Goal: Task Accomplishment & Management: Manage account settings

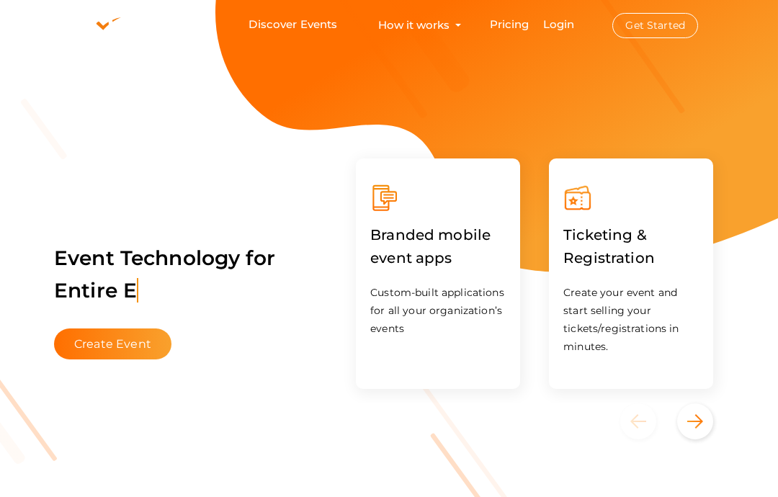
click at [568, 31] on link "Login" at bounding box center [559, 24] width 32 height 14
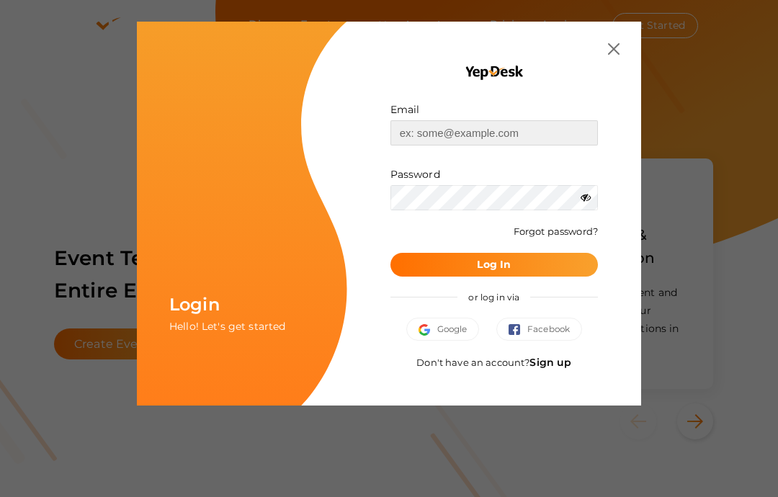
click at [543, 130] on input "text" at bounding box center [495, 132] width 208 height 25
type input "[EMAIL_ADDRESS][DOMAIN_NAME]"
click at [437, 264] on button "Log In" at bounding box center [495, 265] width 208 height 24
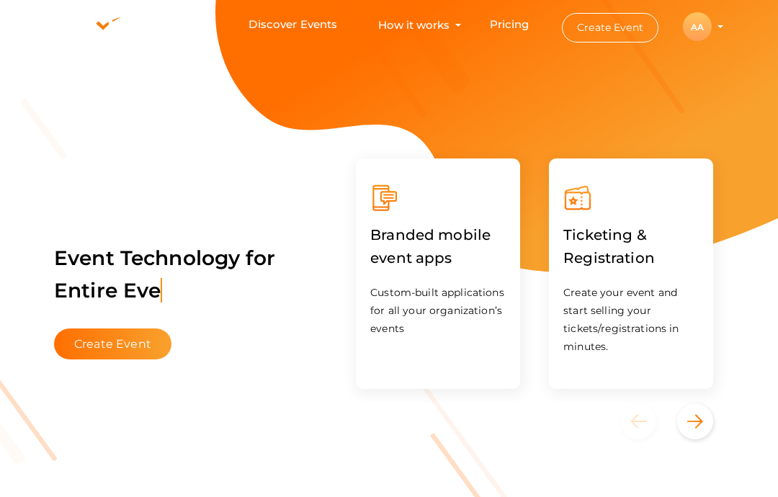
click at [701, 41] on div "AA" at bounding box center [697, 26] width 29 height 29
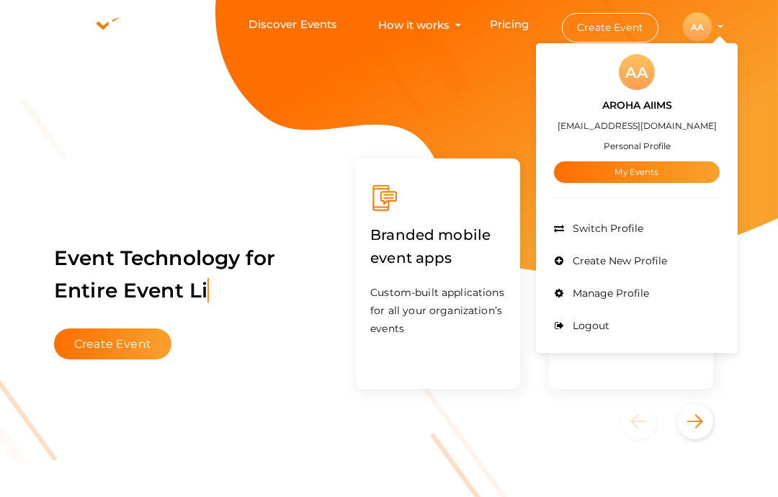
click at [640, 183] on link "My Events" at bounding box center [637, 172] width 166 height 22
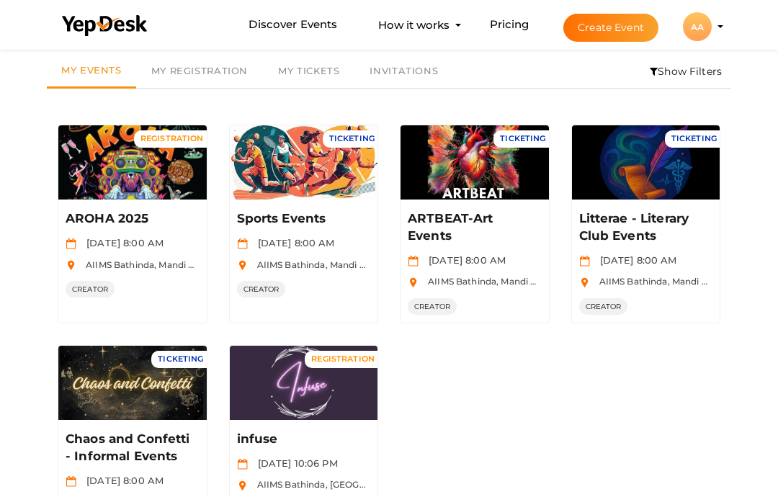
scroll to position [53, 0]
click at [696, 41] on div "AA" at bounding box center [697, 26] width 29 height 29
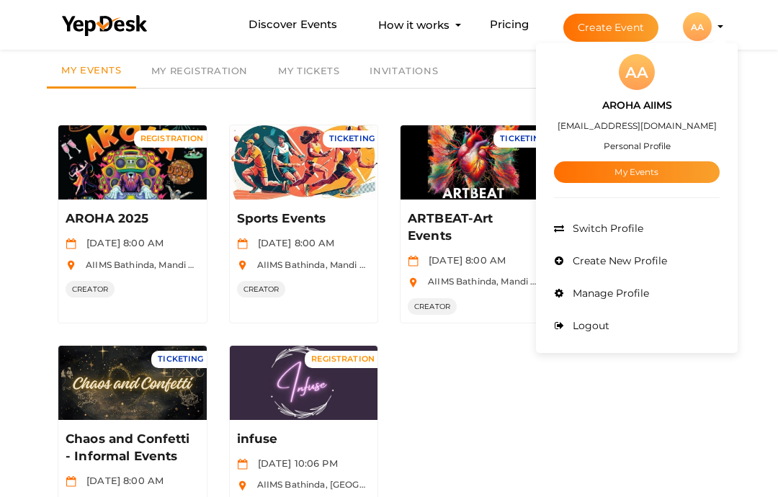
click at [705, 68] on div at bounding box center [389, 248] width 778 height 497
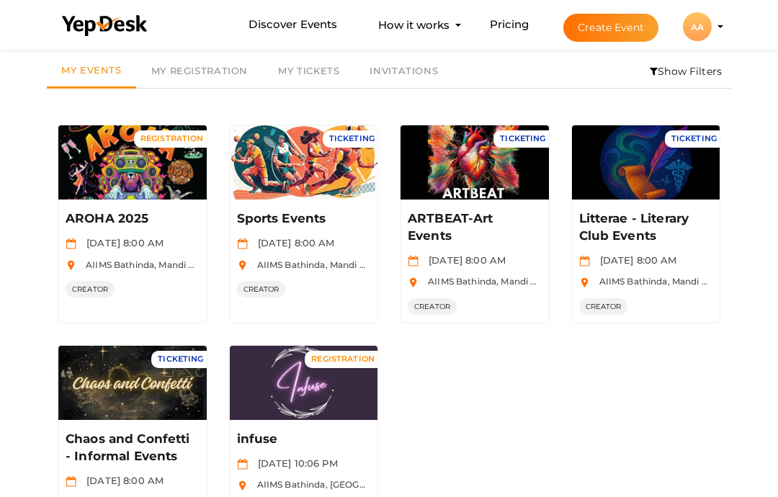
click at [107, 167] on button "Manage Event" at bounding box center [132, 170] width 85 height 22
click at [294, 166] on button "Manage Event" at bounding box center [303, 170] width 85 height 22
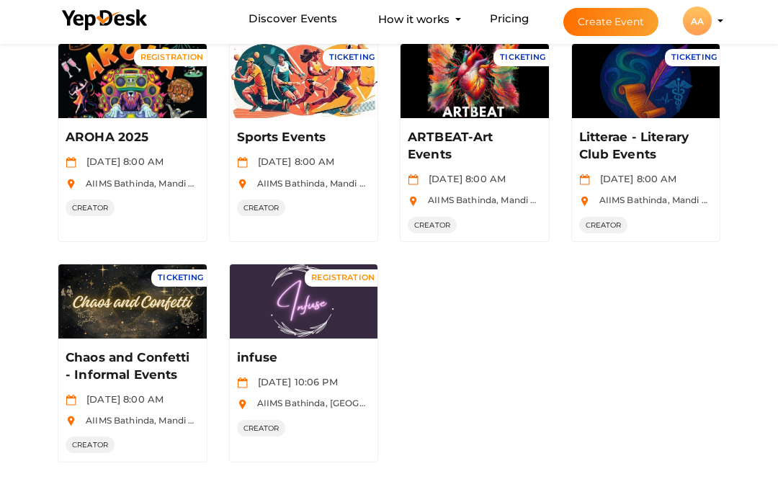
scroll to position [130, 0]
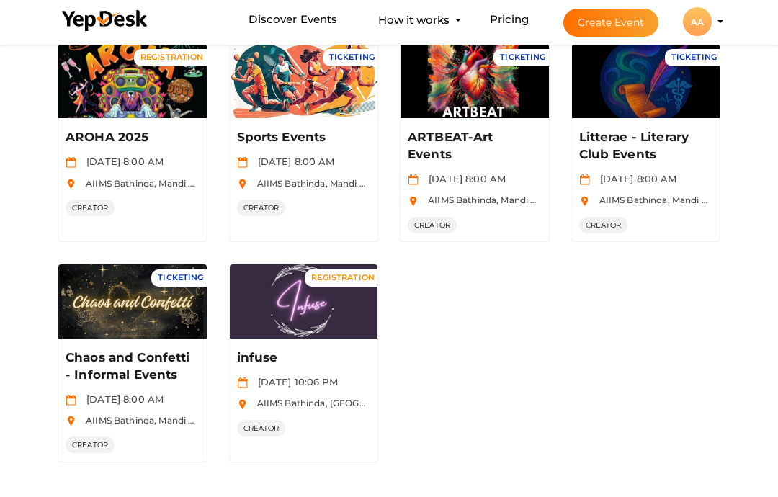
click at [100, 303] on button "Manage Event" at bounding box center [132, 314] width 85 height 22
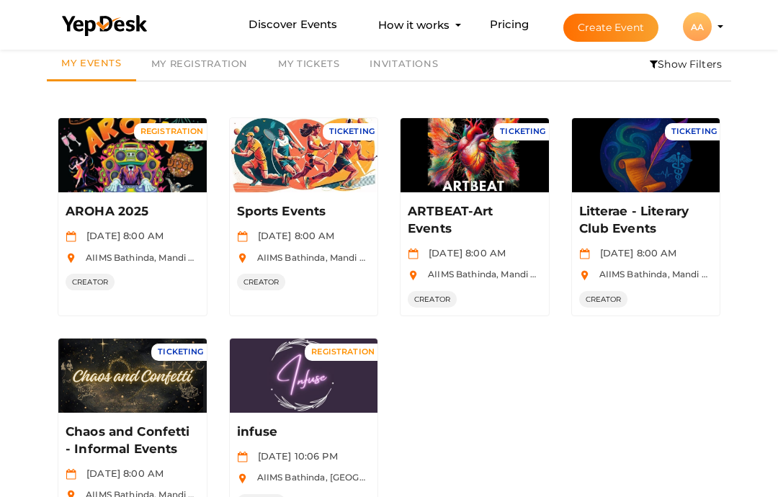
scroll to position [59, 0]
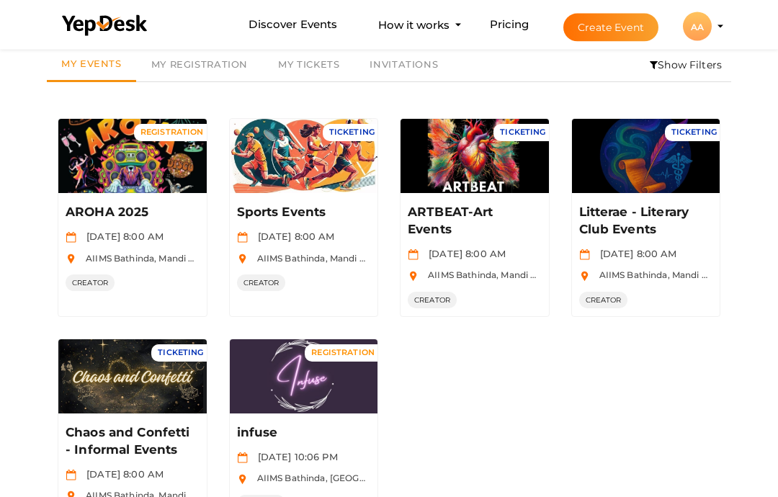
click at [492, 154] on button "Manage Event" at bounding box center [474, 165] width 85 height 22
click at [633, 156] on button "Manage Event" at bounding box center [645, 164] width 85 height 22
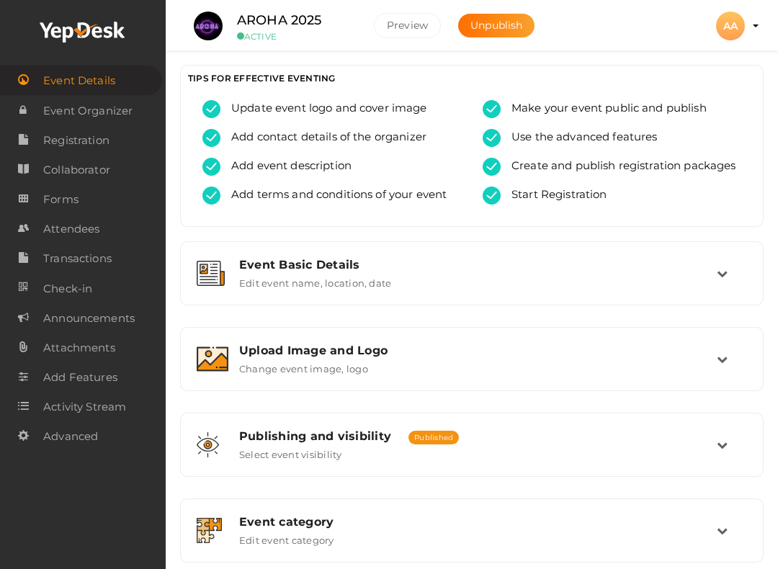
click at [53, 259] on span "Transactions" at bounding box center [77, 258] width 68 height 29
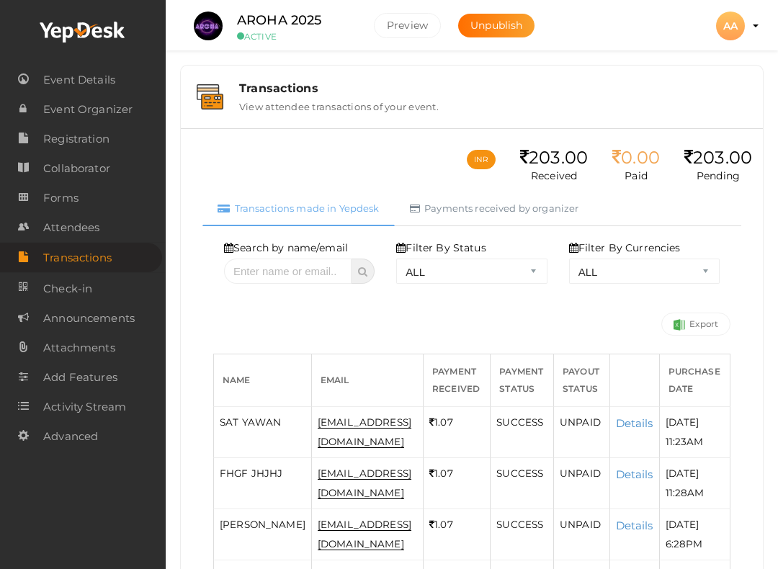
click at [54, 72] on span "Event Details" at bounding box center [79, 80] width 72 height 29
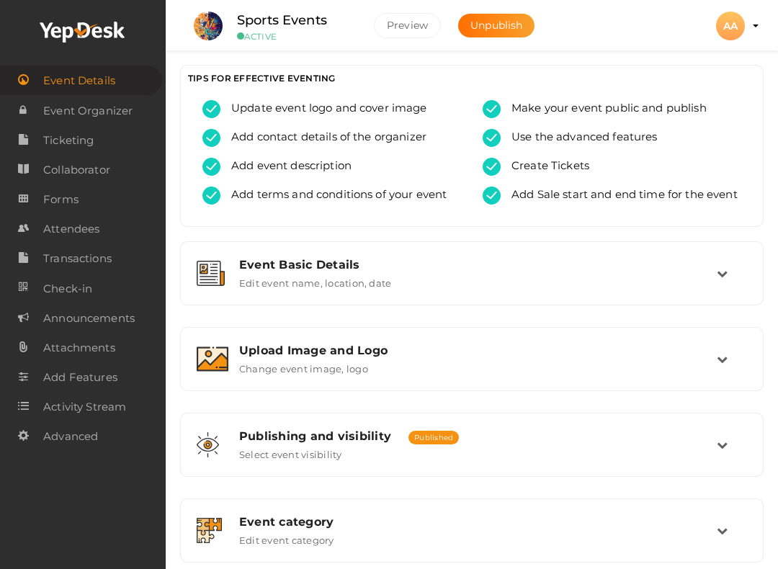
click at [45, 138] on span "Ticketing" at bounding box center [68, 140] width 50 height 29
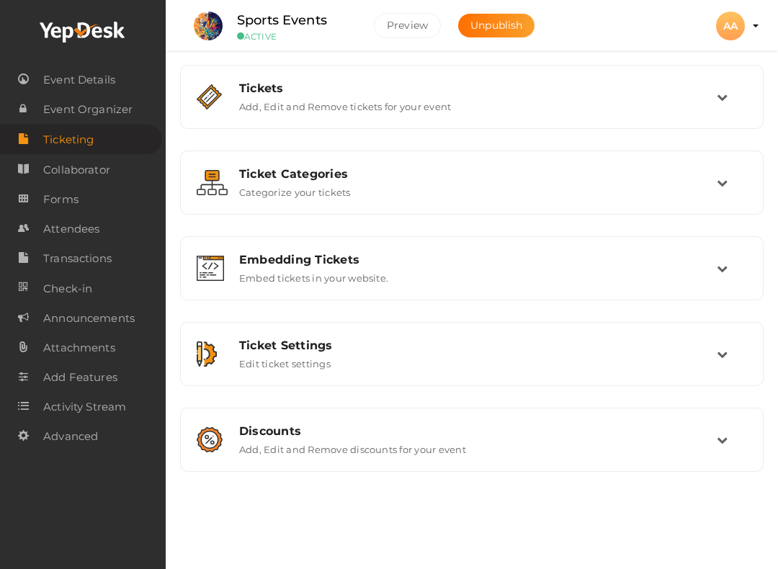
click at [660, 102] on div "Tickets Add, Edit and Remove tickets for your event" at bounding box center [472, 96] width 489 height 31
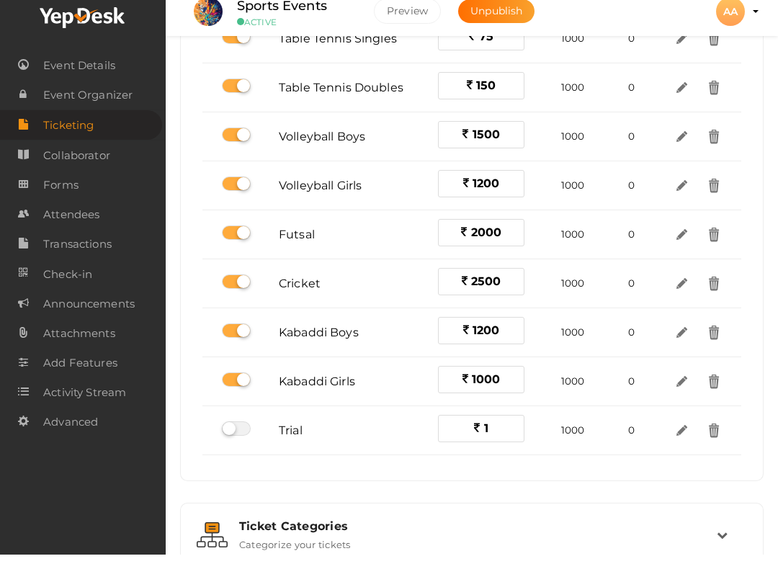
scroll to position [687, 0]
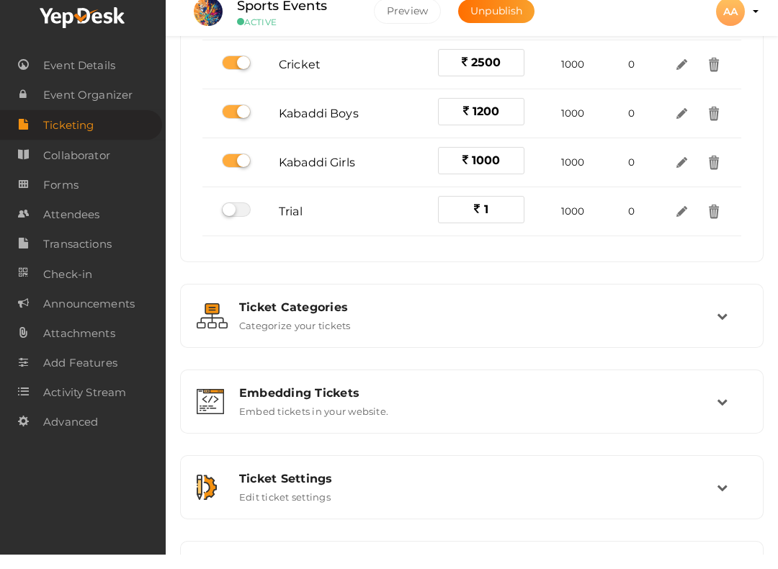
click at [600, 315] on div "Ticket Categories" at bounding box center [478, 322] width 478 height 14
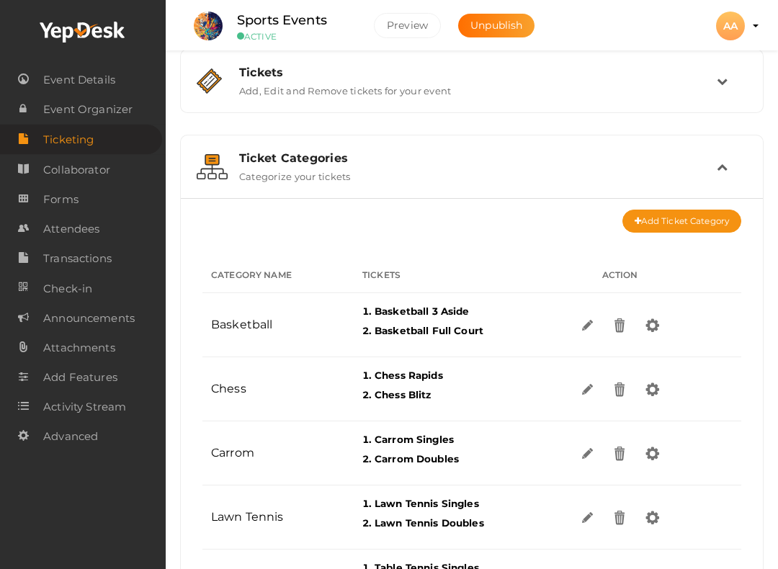
scroll to position [2, 0]
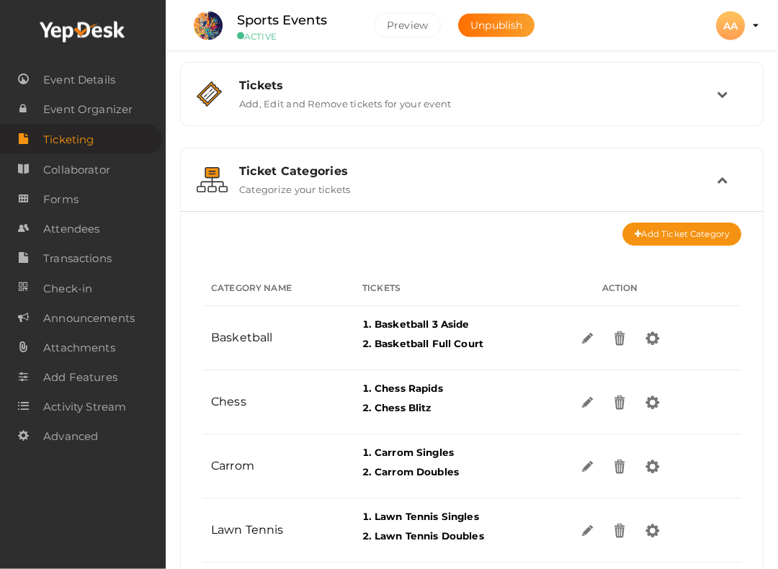
click at [715, 172] on div "Ticket Categories" at bounding box center [478, 172] width 478 height 14
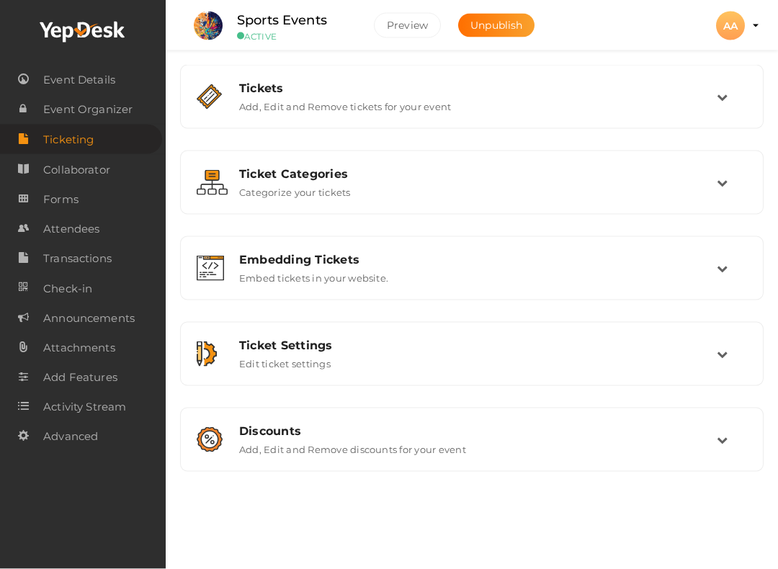
scroll to position [0, 0]
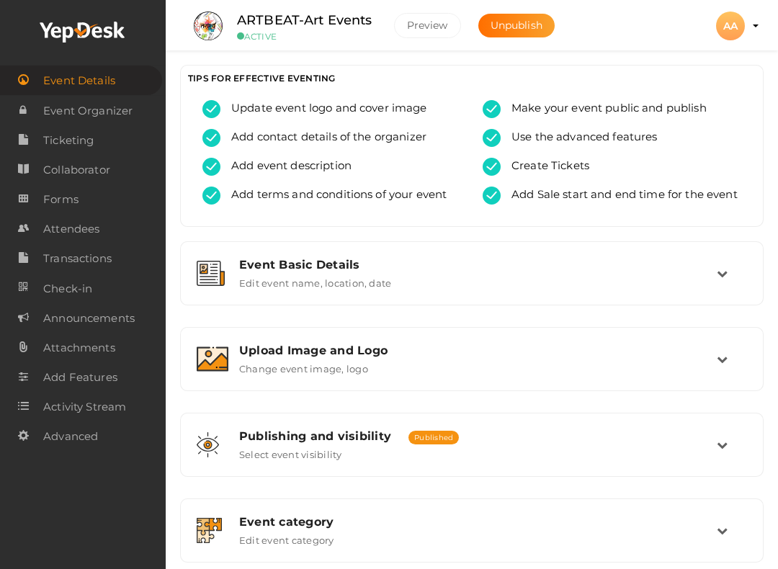
click at [60, 136] on span "Ticketing" at bounding box center [68, 140] width 50 height 29
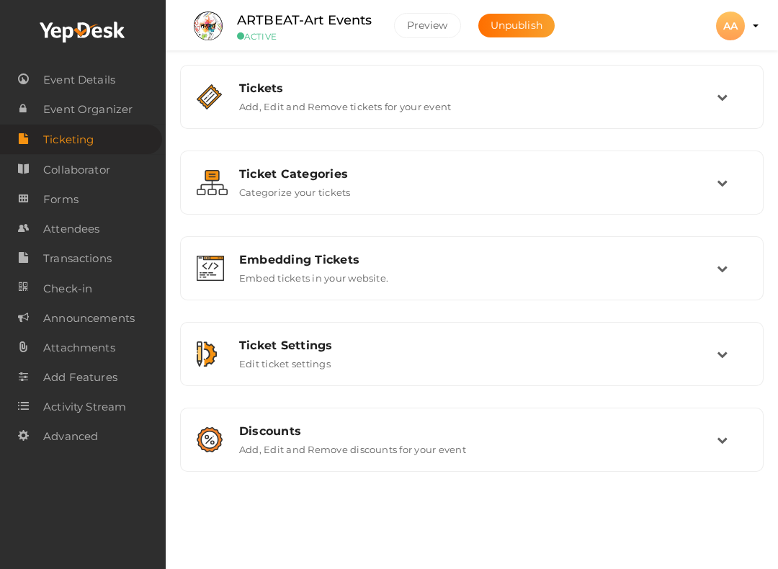
click at [505, 104] on div "Tickets Add, Edit and Remove tickets for your event" at bounding box center [472, 96] width 489 height 31
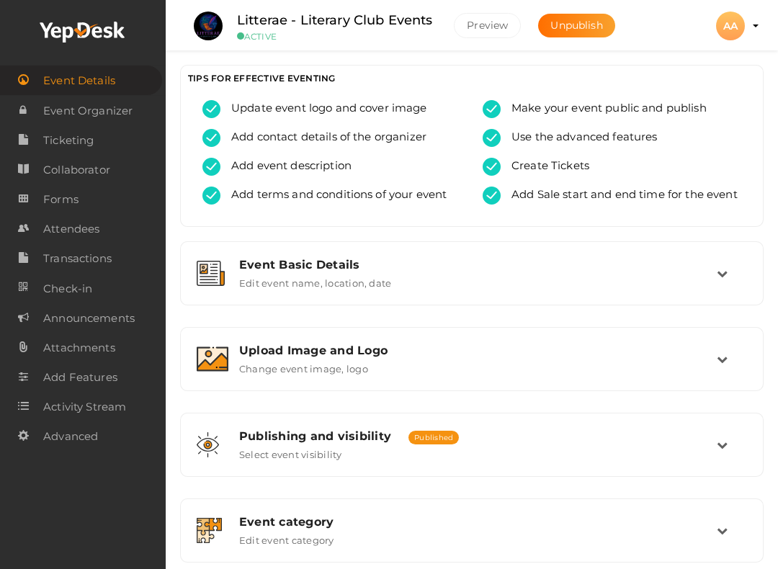
click at [48, 133] on span "Ticketing" at bounding box center [68, 140] width 50 height 29
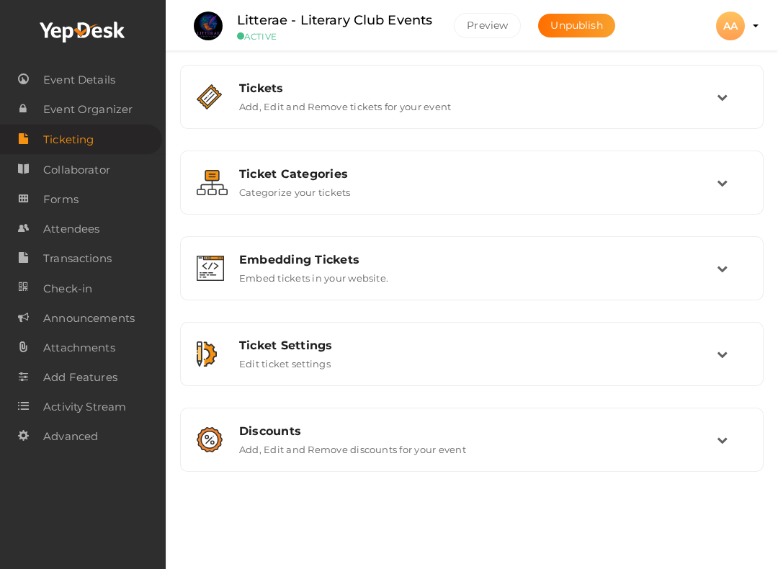
click at [689, 97] on div "Tickets Add, Edit and Remove tickets for your event" at bounding box center [472, 96] width 489 height 31
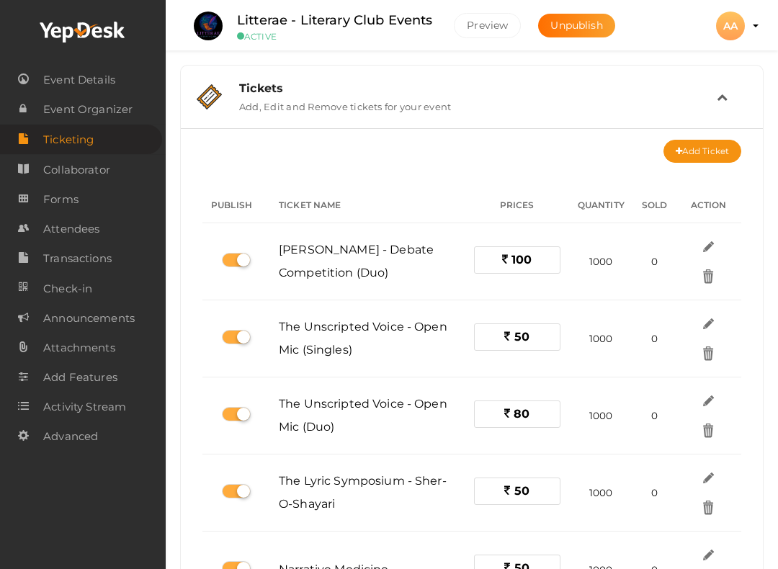
click at [685, 100] on div "Tickets Add, Edit and Remove tickets for your event" at bounding box center [472, 96] width 489 height 31
